Goal: Task Accomplishment & Management: Manage account settings

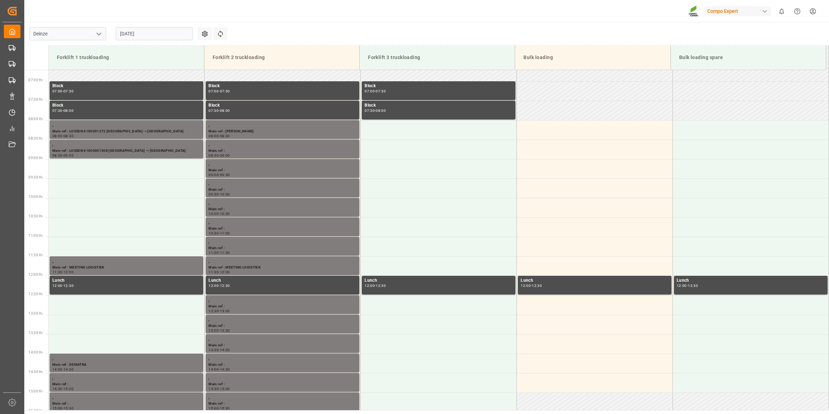
scroll to position [268, 0]
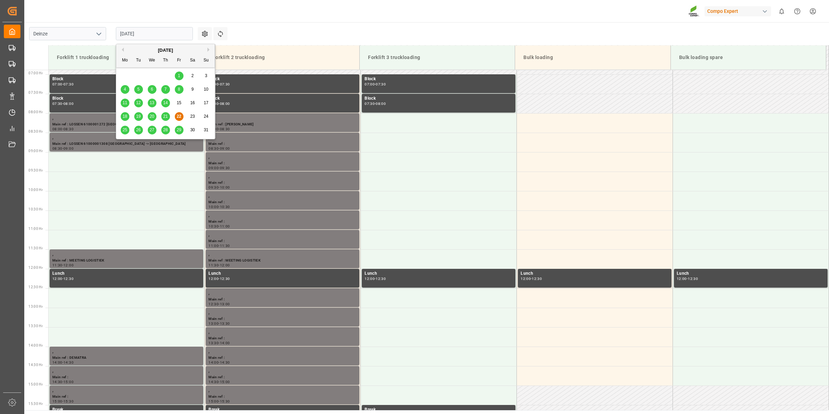
click at [134, 28] on input "[DATE]" at bounding box center [154, 33] width 77 height 13
click at [141, 130] on span "26" at bounding box center [138, 129] width 5 height 5
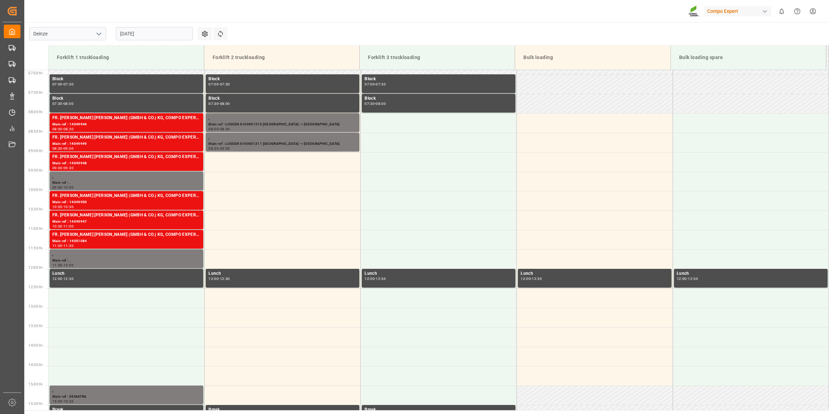
click at [145, 34] on input "[DATE]" at bounding box center [154, 33] width 77 height 13
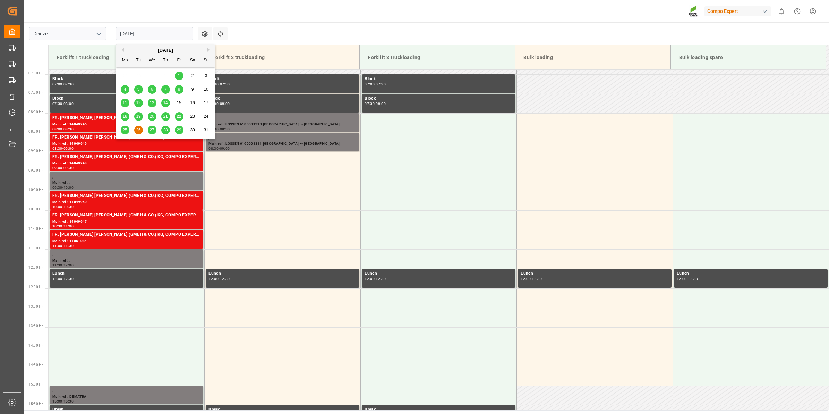
click at [124, 129] on span "25" at bounding box center [125, 129] width 5 height 5
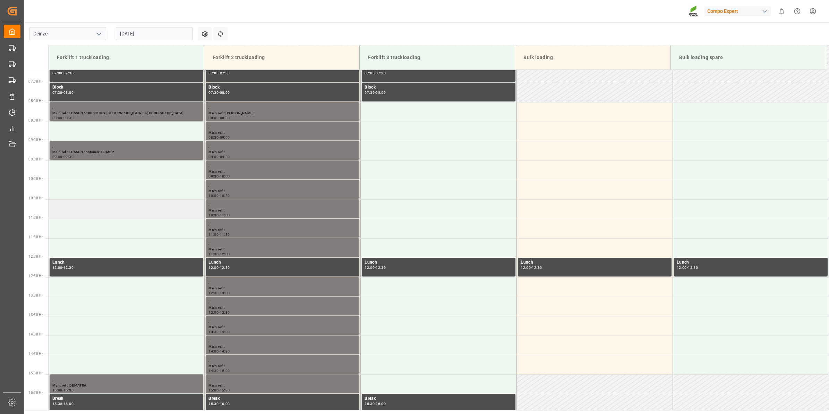
scroll to position [306, 0]
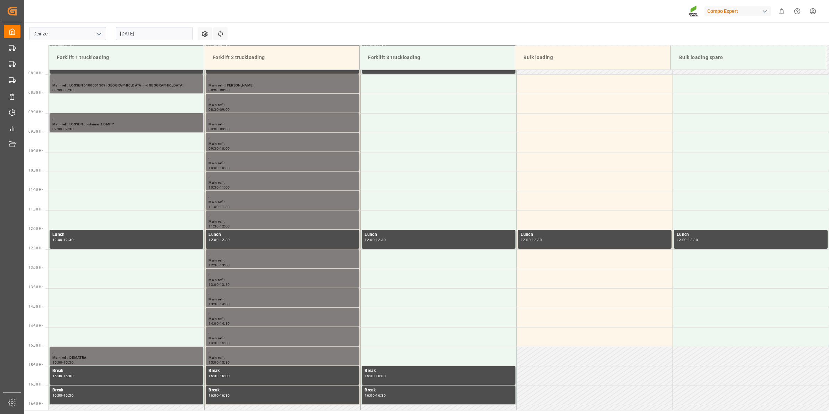
click at [132, 127] on div "09:00 - 09:30" at bounding box center [126, 129] width 148 height 4
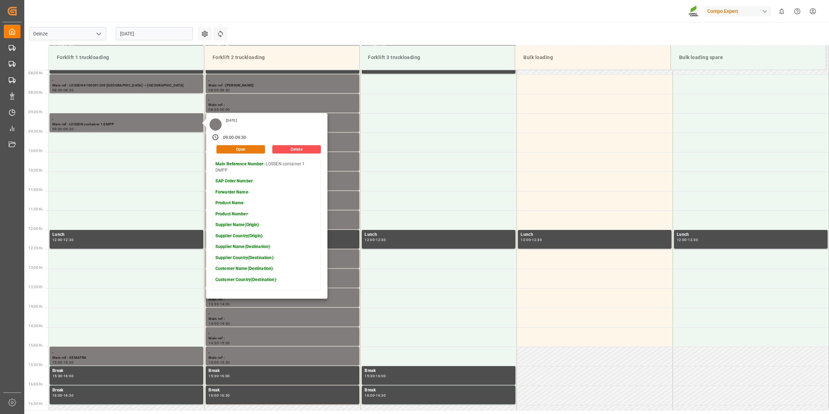
click at [254, 150] on button "Open" at bounding box center [241, 149] width 49 height 8
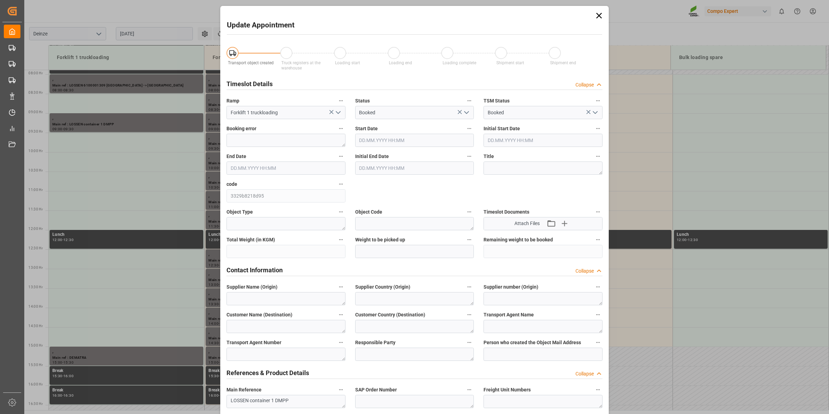
type input "[DATE] 09:00"
type input "[DATE] 09:30"
type input "[DATE] 09:46"
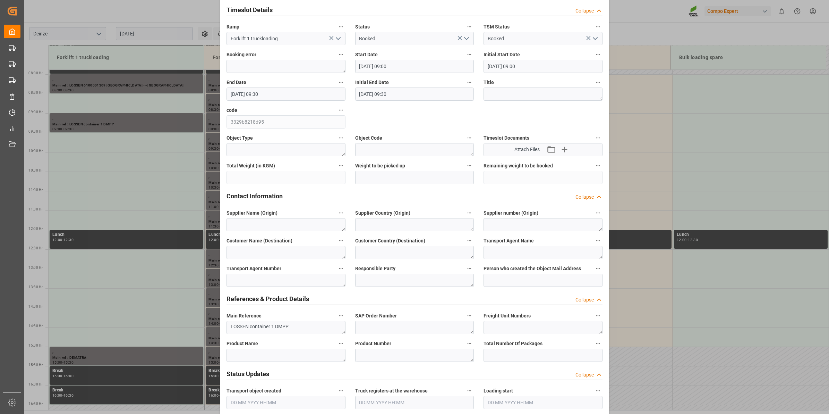
scroll to position [73, 0]
click at [270, 327] on textarea "LOSSEN container 1 DMPP" at bounding box center [286, 327] width 119 height 13
click at [250, 328] on textarea "LOSSEN container DMPP" at bounding box center [286, 327] width 119 height 13
click at [271, 327] on textarea "LOSSEN 3 container DMPP" at bounding box center [286, 327] width 119 height 13
click at [275, 327] on textarea "LOSSEN 3 container DMPP" at bounding box center [286, 327] width 119 height 13
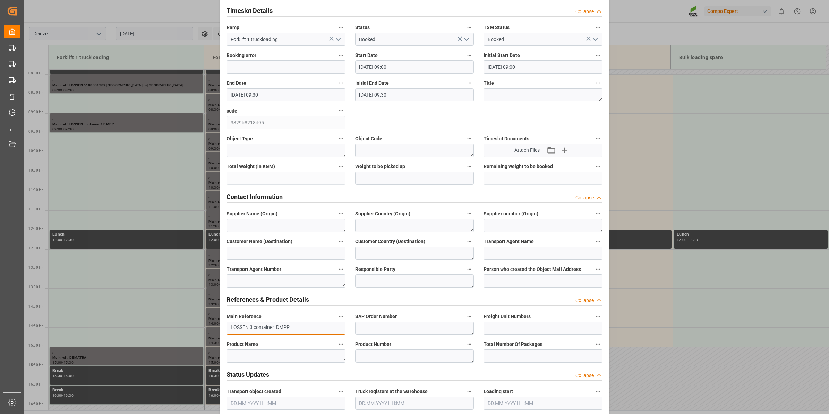
click at [272, 327] on textarea "LOSSEN 3 container DMPP" at bounding box center [286, 327] width 119 height 13
click at [273, 326] on textarea "LOSSEN 3 container DMPP" at bounding box center [286, 327] width 119 height 13
click at [275, 329] on textarea "LOSSEN 3 container DMPP" at bounding box center [286, 327] width 119 height 13
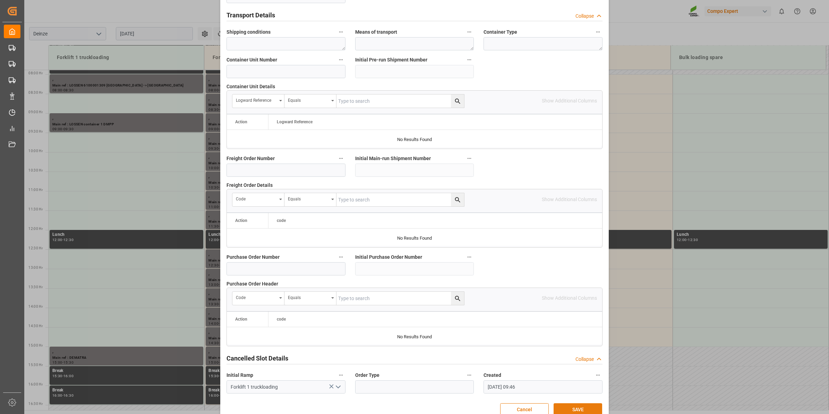
scroll to position [550, 0]
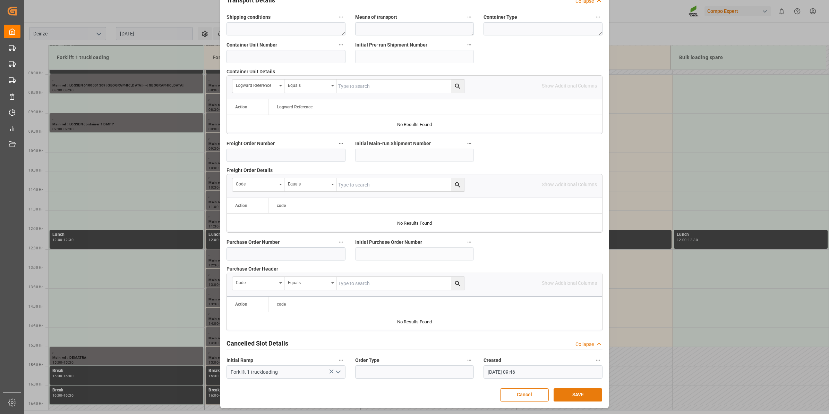
type textarea "LOSSEN 3 containers DMPP"
click at [571, 396] on button "SAVE" at bounding box center [578, 394] width 49 height 13
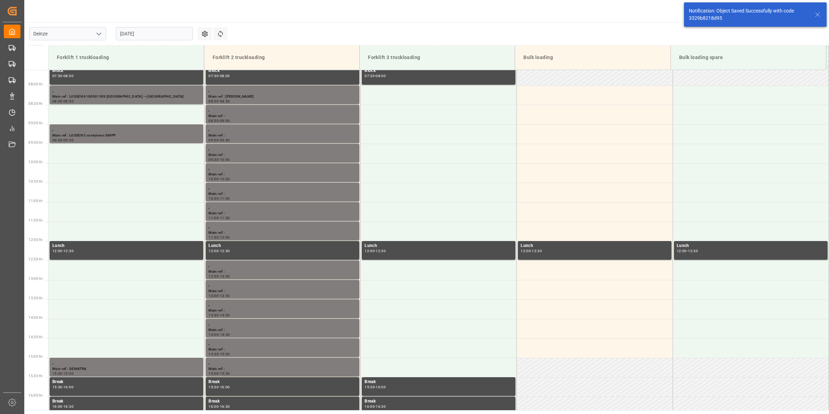
scroll to position [306, 0]
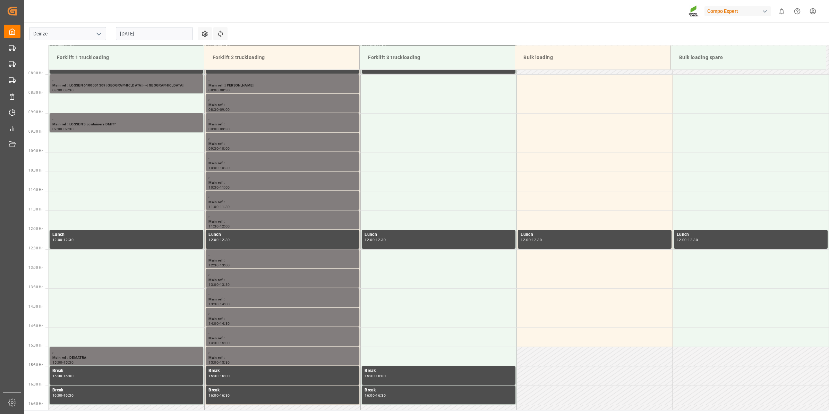
click at [123, 37] on input "[DATE]" at bounding box center [154, 33] width 77 height 13
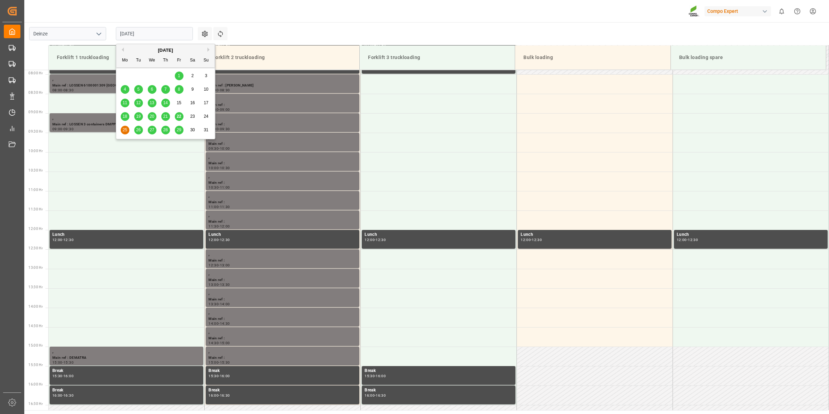
click at [138, 131] on span "26" at bounding box center [138, 129] width 5 height 5
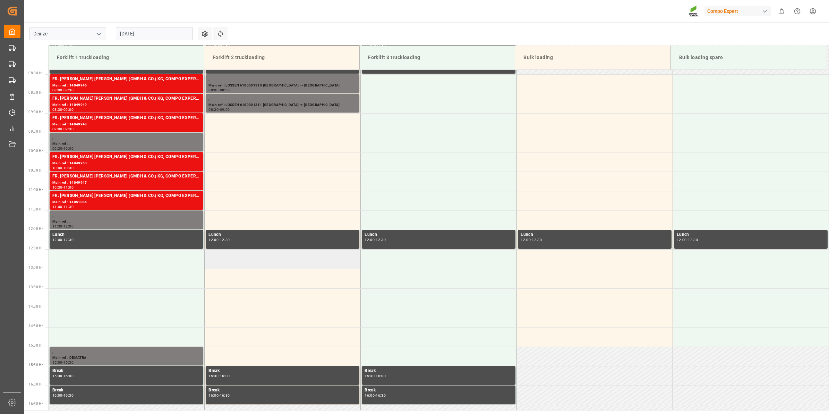
scroll to position [220, 0]
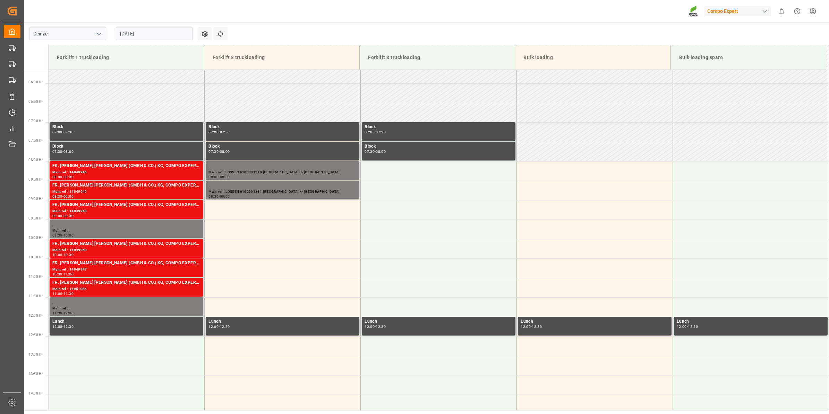
click at [150, 37] on input "[DATE]" at bounding box center [154, 33] width 77 height 13
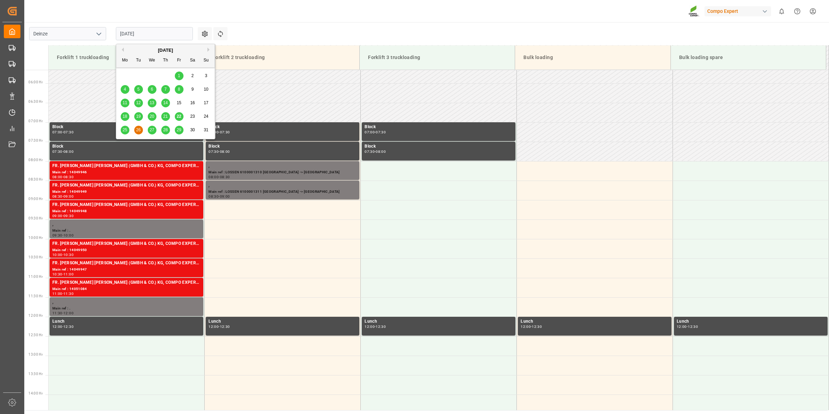
click at [167, 133] on div "28" at bounding box center [165, 130] width 9 height 8
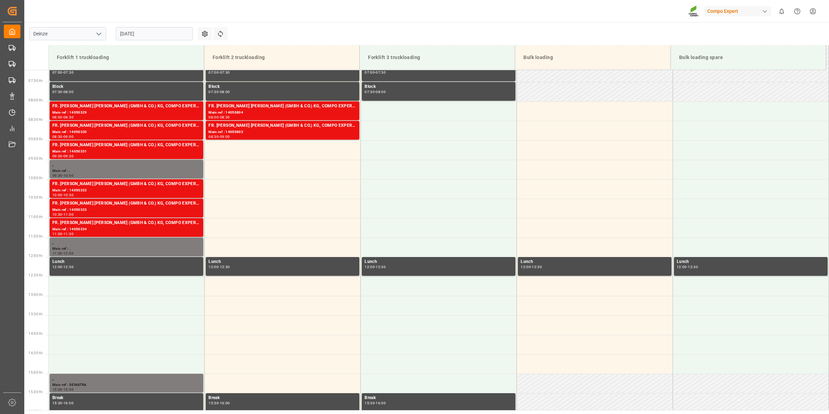
scroll to position [306, 0]
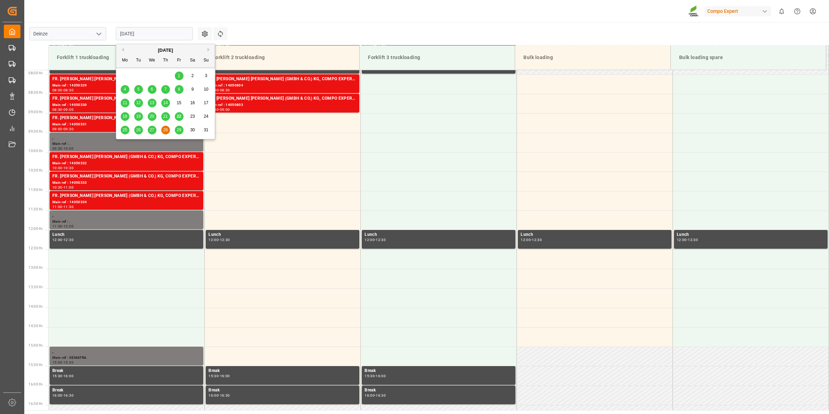
click at [148, 32] on input "[DATE]" at bounding box center [154, 33] width 77 height 13
click at [138, 130] on span "26" at bounding box center [138, 129] width 5 height 5
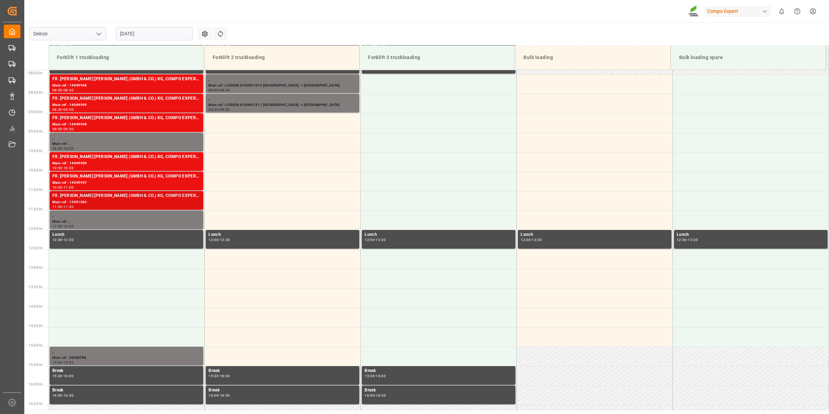
click at [122, 199] on div "Main ref : 14051084" at bounding box center [126, 202] width 148 height 6
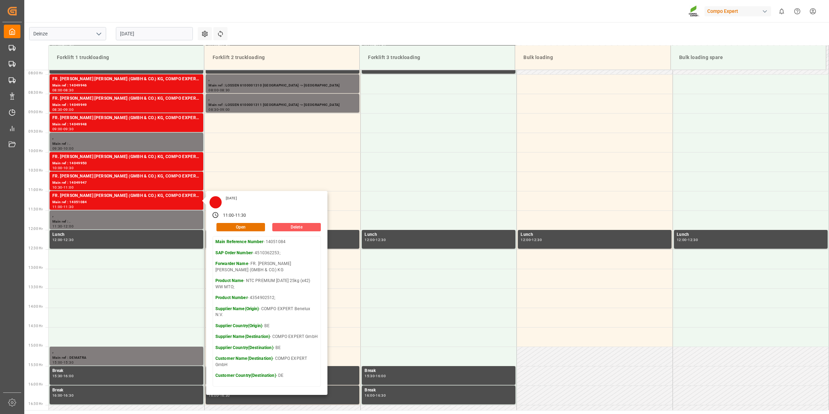
click at [296, 226] on button "Delete" at bounding box center [296, 227] width 49 height 8
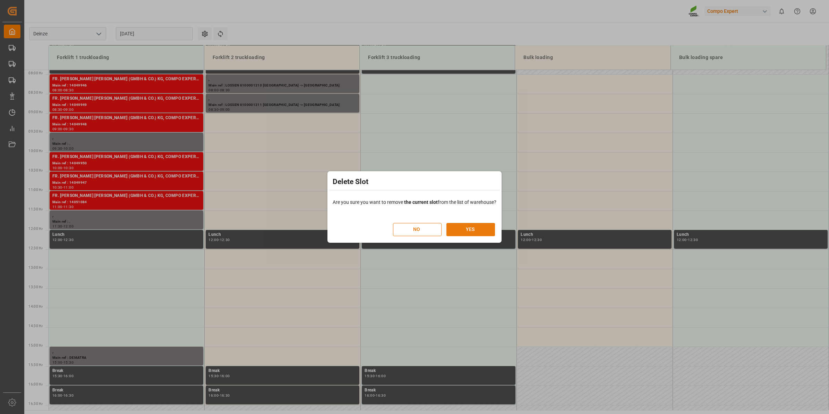
click at [478, 234] on button "YES" at bounding box center [471, 229] width 49 height 13
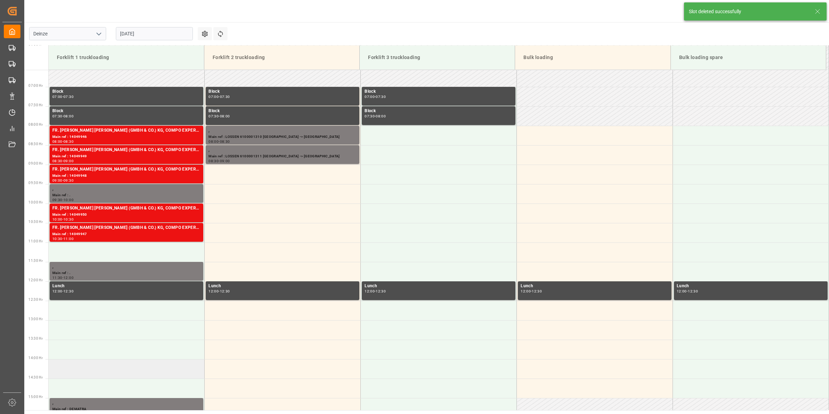
scroll to position [254, 0]
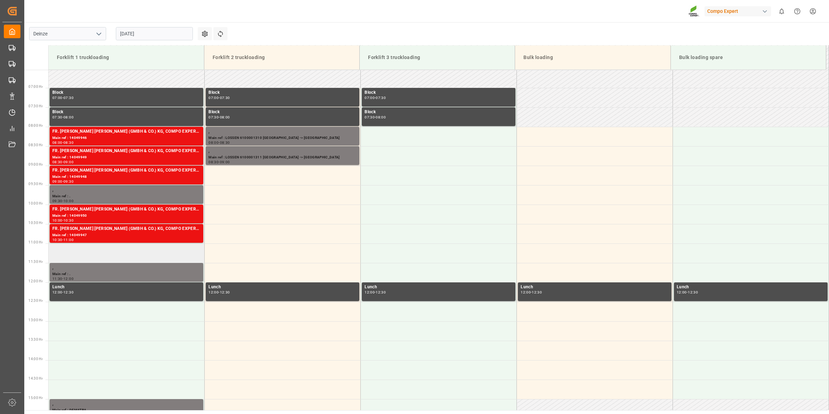
click at [104, 252] on td at bounding box center [127, 252] width 156 height 19
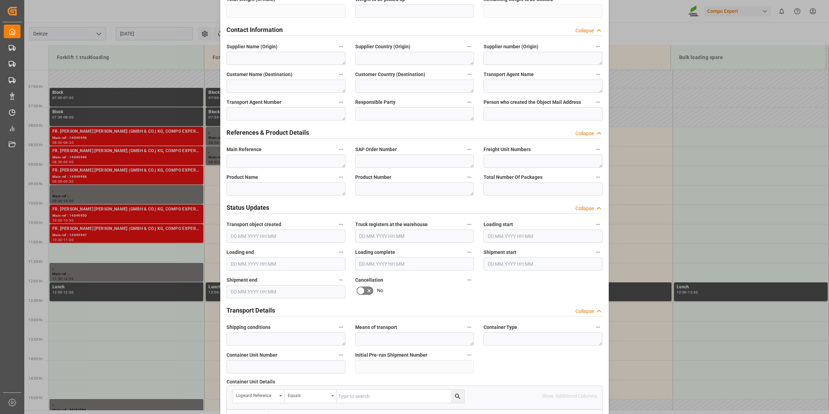
scroll to position [304, 0]
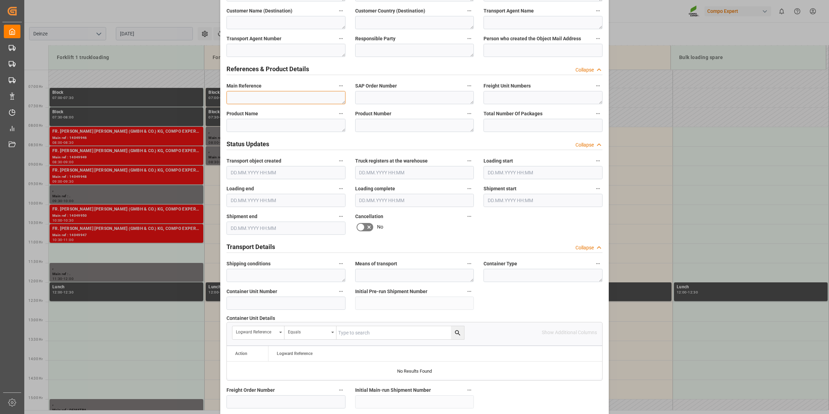
click at [243, 91] on textarea at bounding box center [286, 97] width 119 height 13
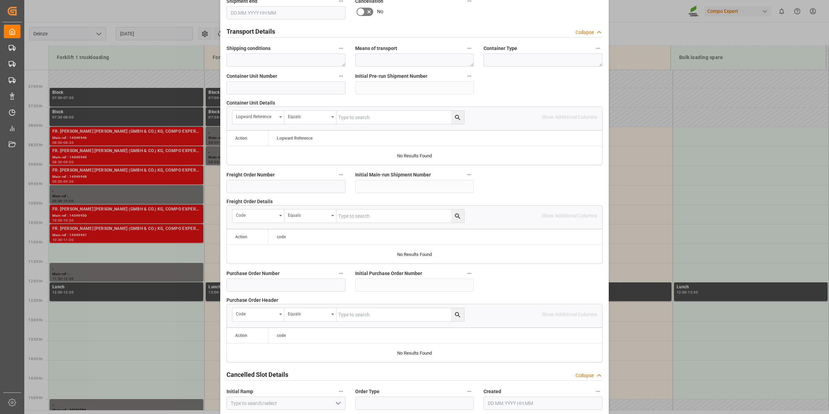
scroll to position [550, 0]
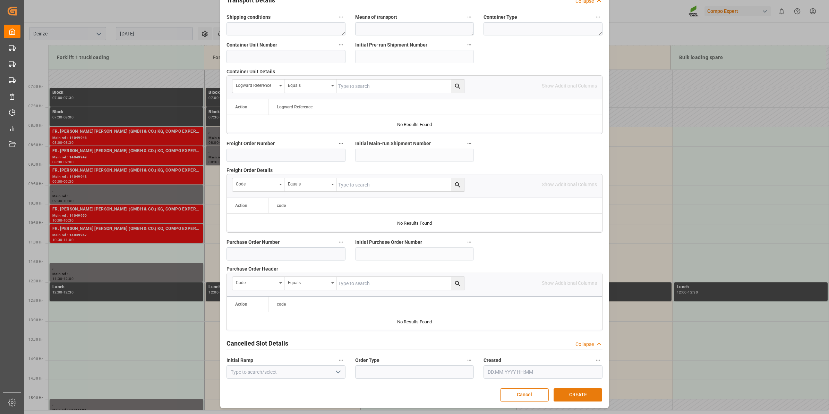
type textarea "Pickinglijst 47583835"
click at [573, 395] on button "CREATE" at bounding box center [578, 394] width 49 height 13
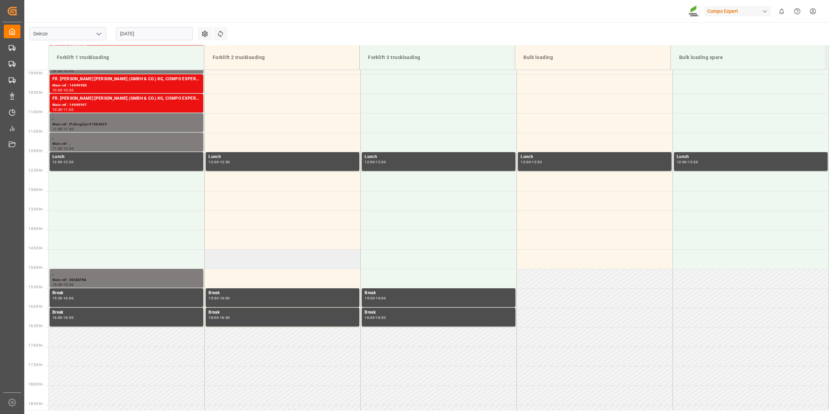
scroll to position [297, 0]
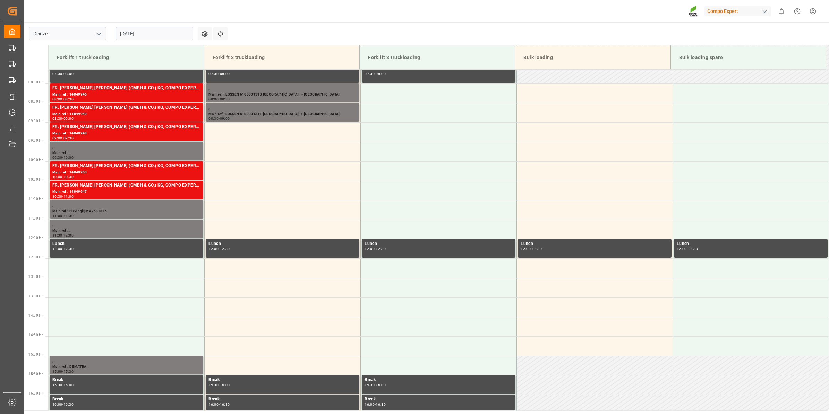
click at [133, 27] on input "[DATE]" at bounding box center [154, 33] width 77 height 13
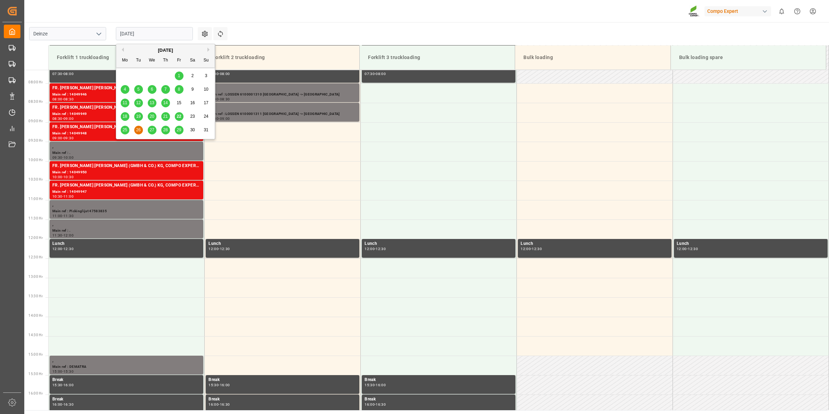
click at [209, 50] on button "Next Month" at bounding box center [210, 50] width 4 height 4
click at [153, 90] on span "10" at bounding box center [152, 89] width 5 height 5
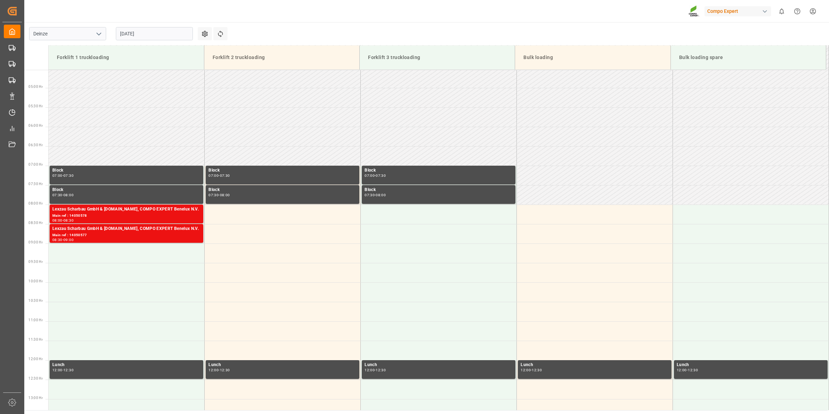
scroll to position [220, 0]
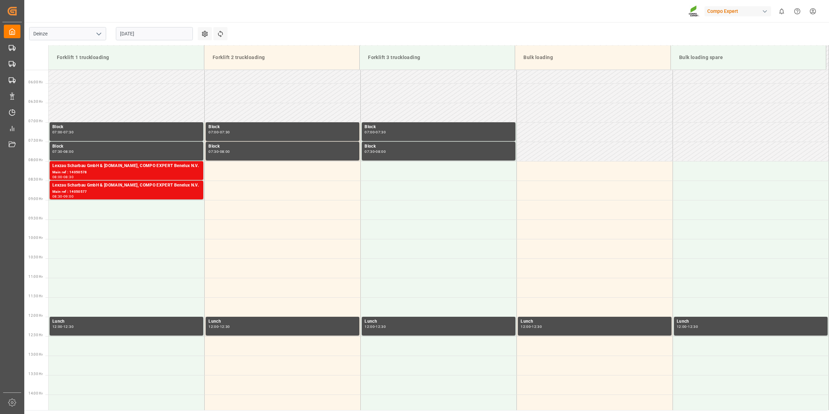
click at [153, 35] on input "[DATE]" at bounding box center [154, 33] width 77 height 13
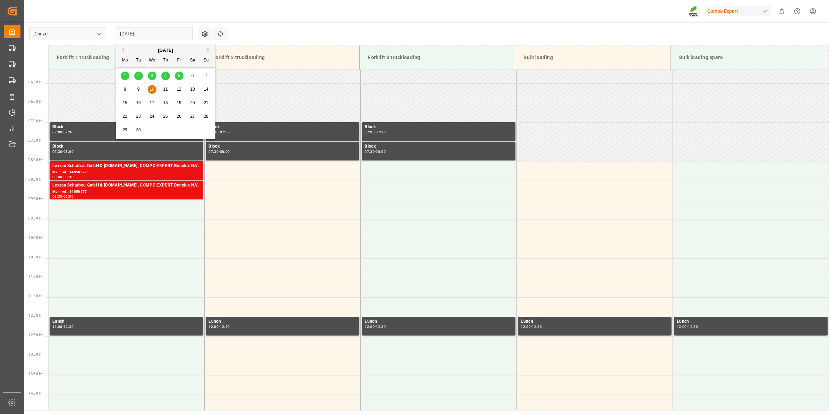
click at [124, 50] on button "Previous Month" at bounding box center [122, 50] width 4 height 4
click at [163, 128] on span "28" at bounding box center [165, 129] width 5 height 5
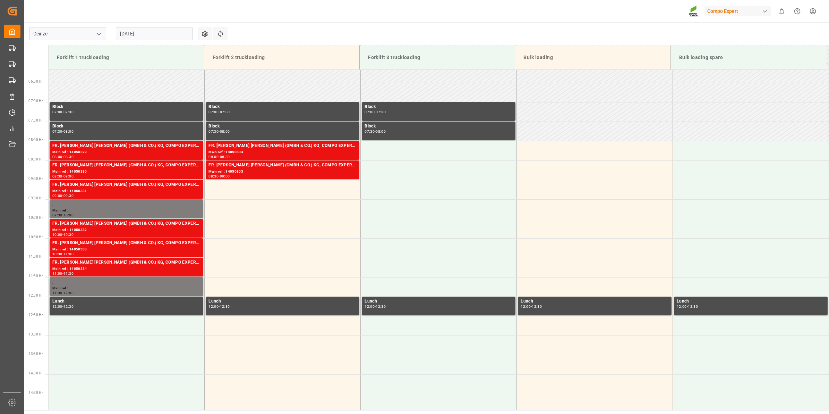
scroll to position [306, 0]
